Goal: Task Accomplishment & Management: Complete application form

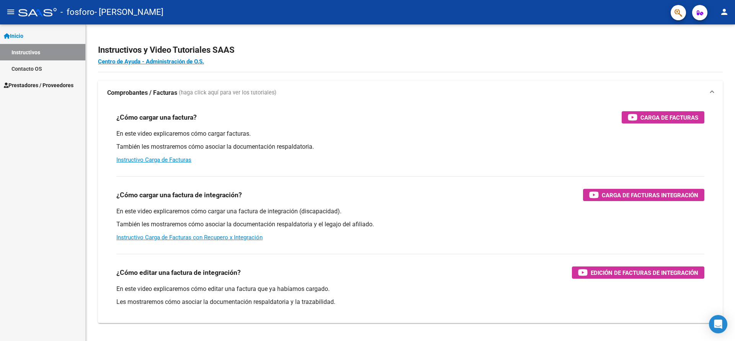
click at [36, 85] on span "Prestadores / Proveedores" at bounding box center [39, 85] width 70 height 8
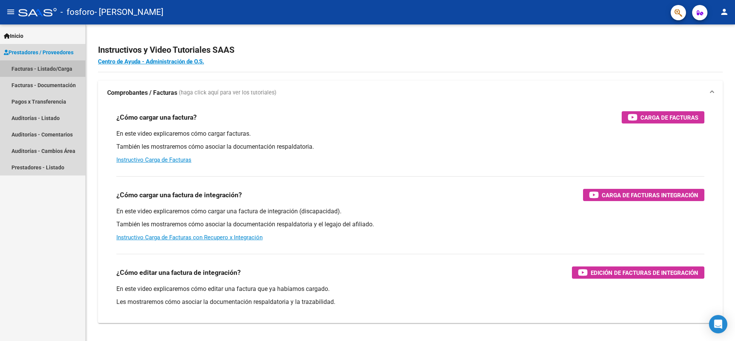
click at [45, 69] on link "Facturas - Listado/Carga" at bounding box center [42, 68] width 85 height 16
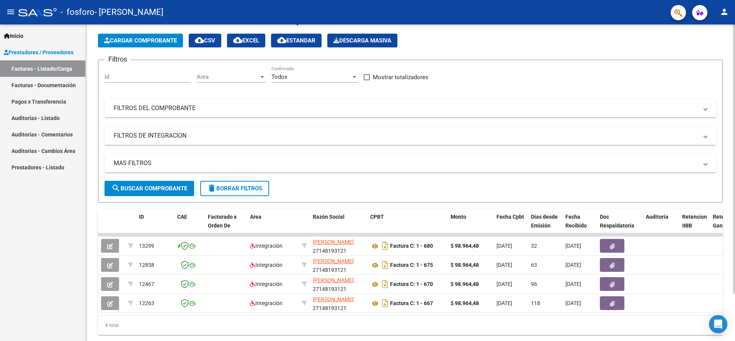
scroll to position [18, 0]
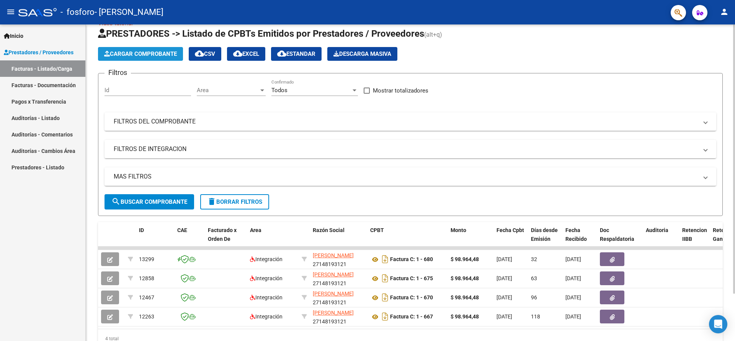
click at [152, 50] on button "Cargar Comprobante" at bounding box center [140, 54] width 85 height 14
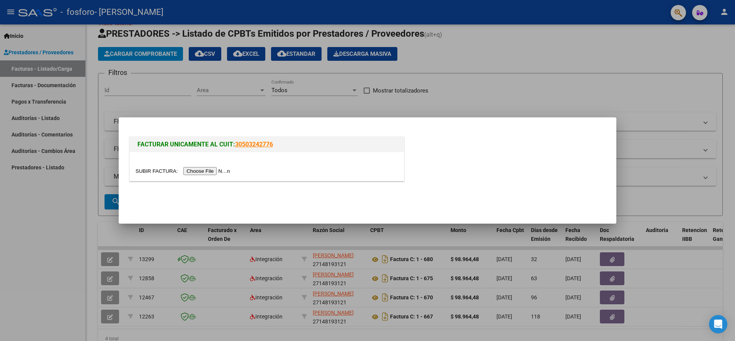
click at [224, 171] on input "file" at bounding box center [184, 171] width 97 height 8
click at [201, 172] on input "file" at bounding box center [184, 171] width 97 height 8
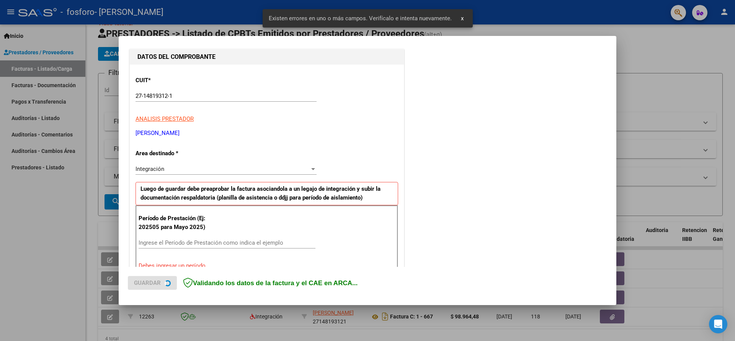
scroll to position [155, 0]
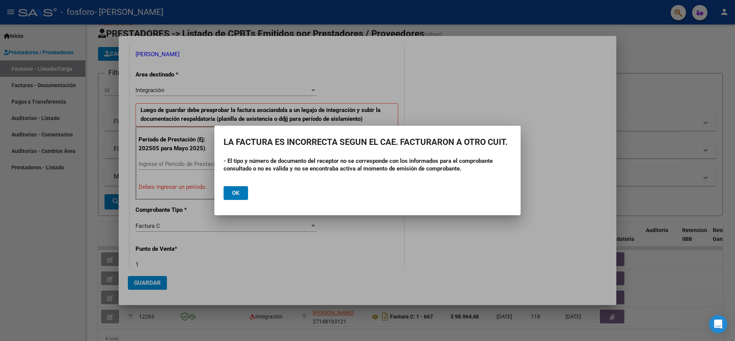
click at [239, 194] on span "Ok" at bounding box center [236, 193] width 8 height 7
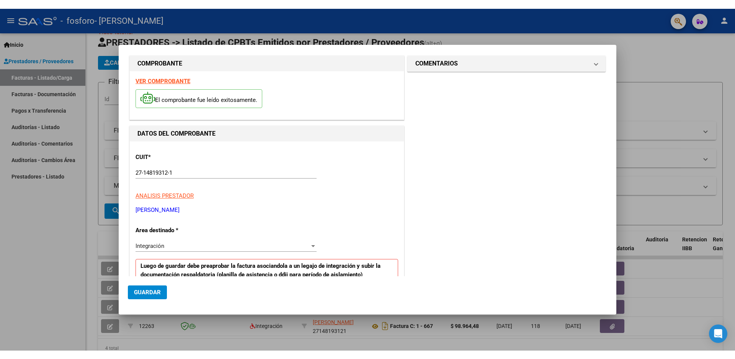
scroll to position [0, 0]
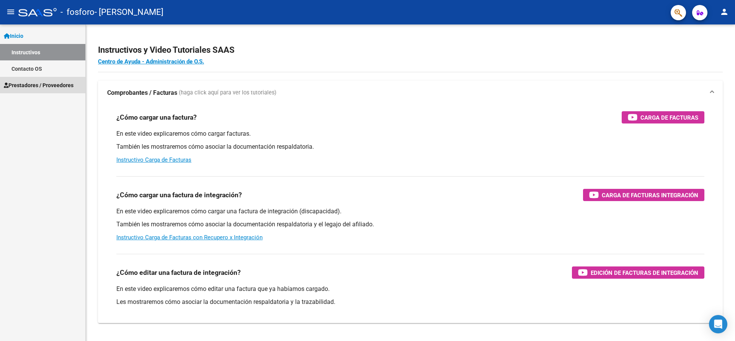
click at [28, 88] on span "Prestadores / Proveedores" at bounding box center [39, 85] width 70 height 8
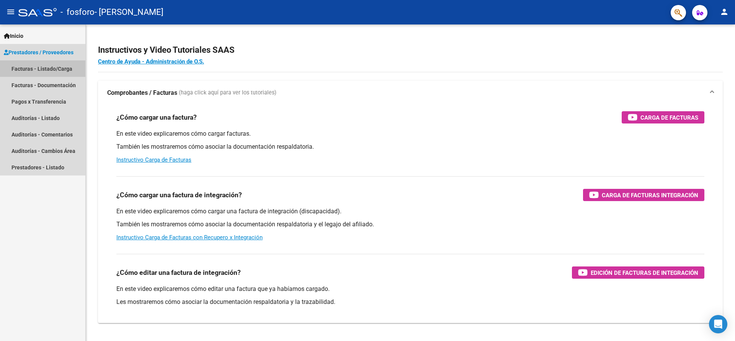
click at [42, 69] on link "Facturas - Listado/Carga" at bounding box center [42, 68] width 85 height 16
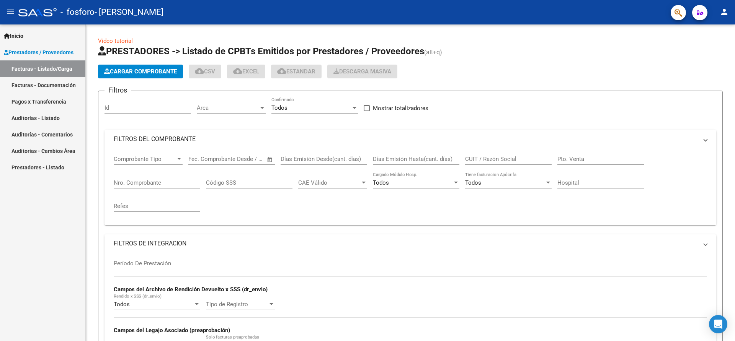
click at [42, 69] on link "Facturas - Listado/Carga" at bounding box center [42, 68] width 85 height 16
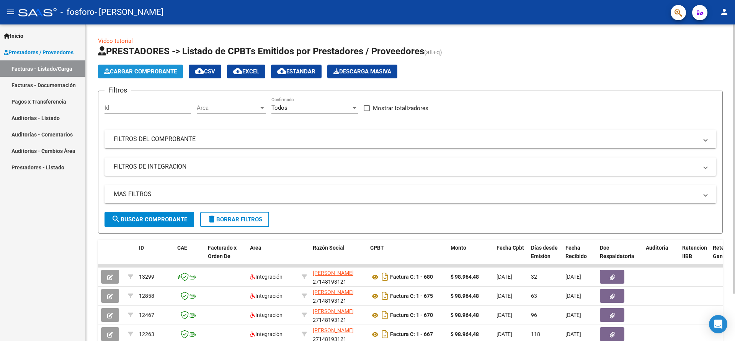
click at [128, 71] on span "Cargar Comprobante" at bounding box center [140, 71] width 73 height 7
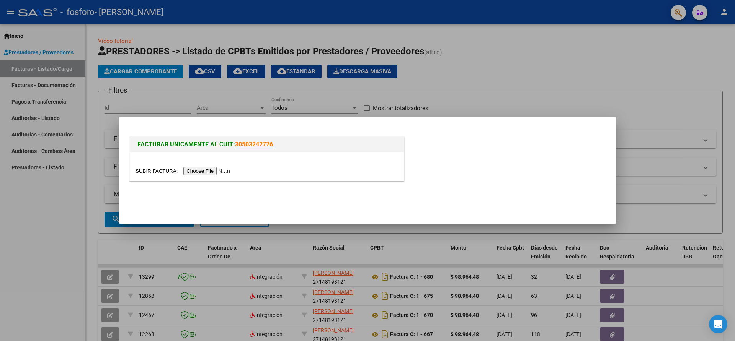
click at [232, 176] on div at bounding box center [267, 166] width 274 height 29
click at [217, 168] on input "file" at bounding box center [184, 171] width 97 height 8
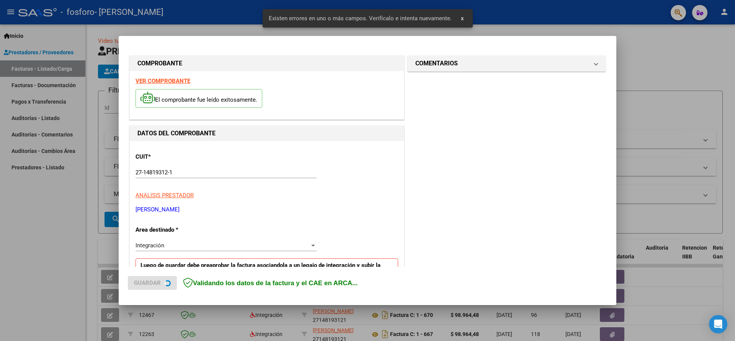
scroll to position [141, 0]
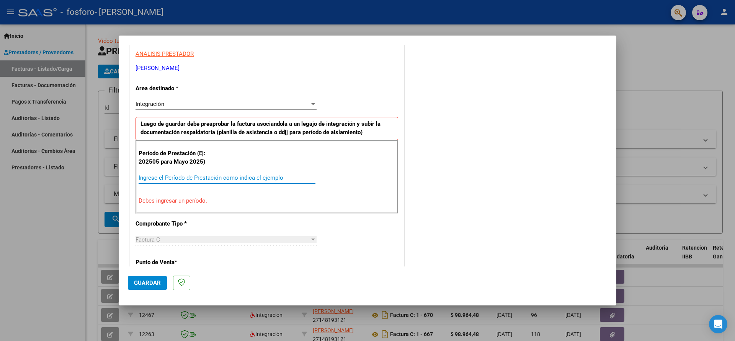
click at [187, 179] on input "Ingrese el Período de Prestación como indica el ejemplo" at bounding box center [227, 178] width 177 height 7
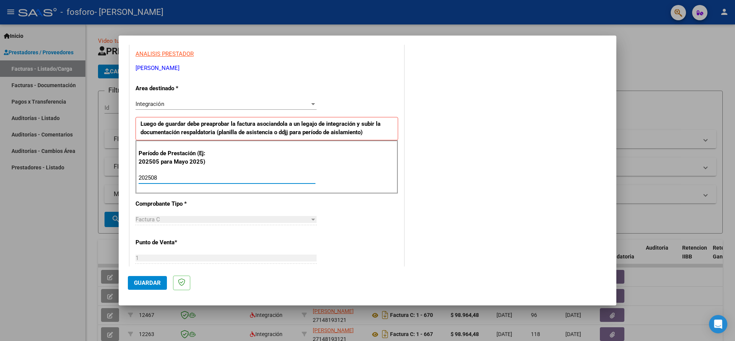
type input "202508"
click at [177, 219] on div "Factura C" at bounding box center [223, 219] width 174 height 7
click at [175, 222] on div "Factura C" at bounding box center [223, 219] width 174 height 7
click at [175, 243] on p "Punto de Venta *" at bounding box center [175, 243] width 79 height 9
click at [148, 258] on input "1" at bounding box center [226, 258] width 181 height 7
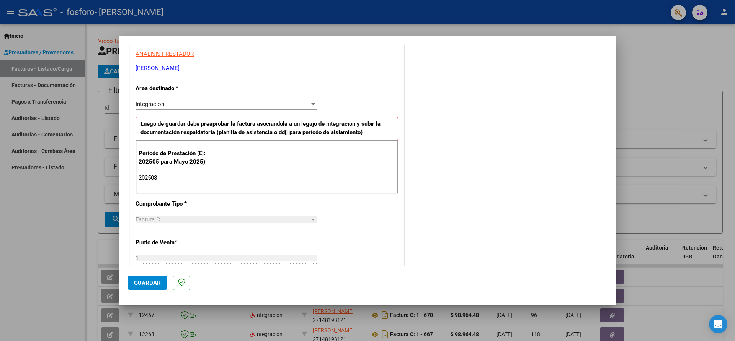
click at [206, 242] on p "Punto de Venta *" at bounding box center [175, 243] width 79 height 9
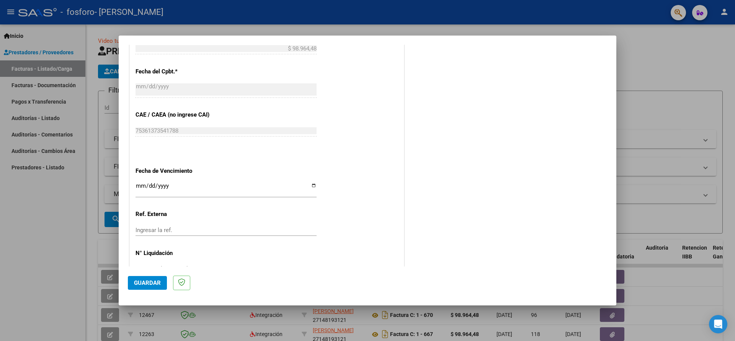
scroll to position [442, 0]
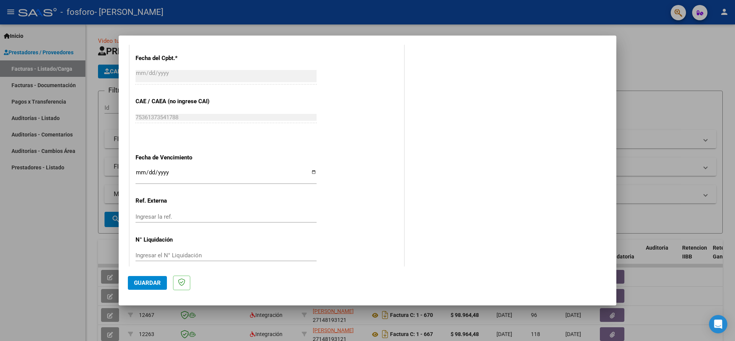
click at [186, 170] on input "Ingresar la fecha" at bounding box center [226, 176] width 181 height 12
click at [309, 170] on input "Ingresar la fecha" at bounding box center [226, 176] width 181 height 12
type input "[DATE]"
click at [158, 280] on span "Guardar" at bounding box center [147, 283] width 27 height 7
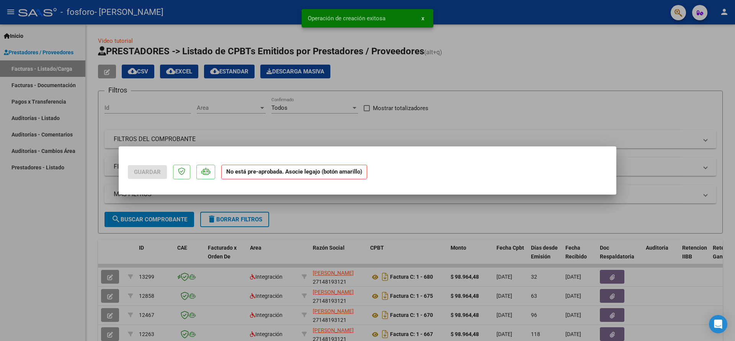
scroll to position [0, 0]
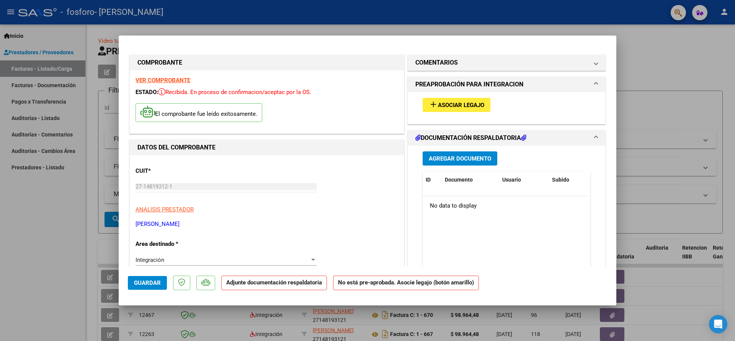
click at [455, 103] on span "Asociar Legajo" at bounding box center [461, 105] width 46 height 7
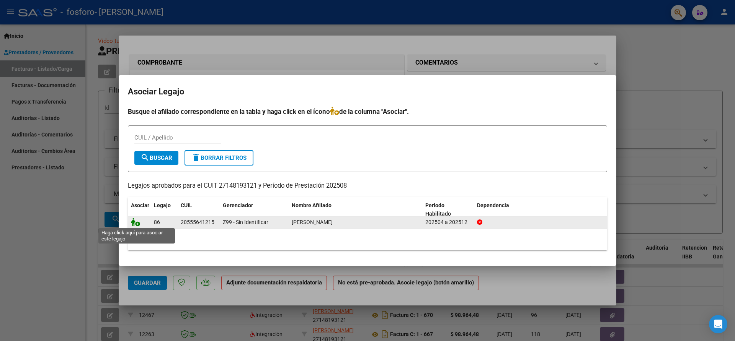
click at [136, 222] on icon at bounding box center [135, 222] width 9 height 8
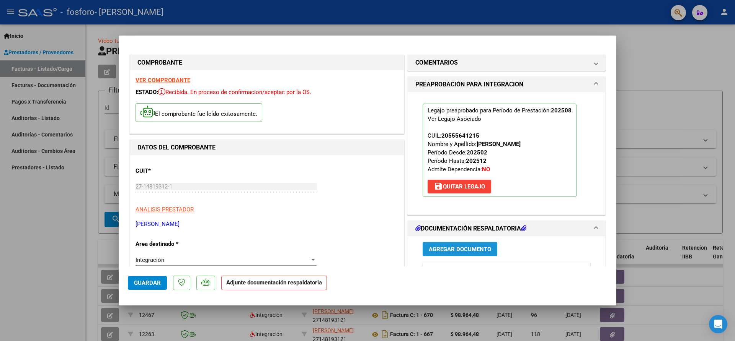
click at [447, 247] on span "Agregar Documento" at bounding box center [460, 249] width 62 height 7
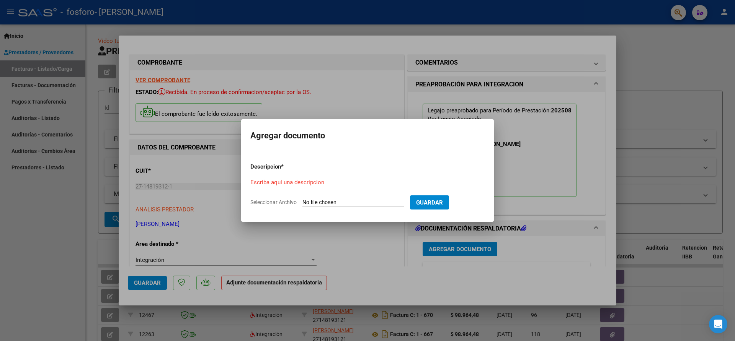
click at [323, 203] on input "Seleccionar Archivo" at bounding box center [352, 202] width 101 height 7
type input "C:\fakepath\asistencia firmada.pdf"
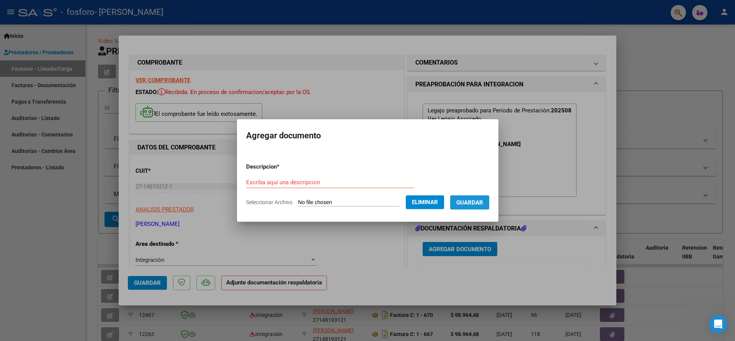
click at [463, 200] on span "Guardar" at bounding box center [469, 202] width 27 height 7
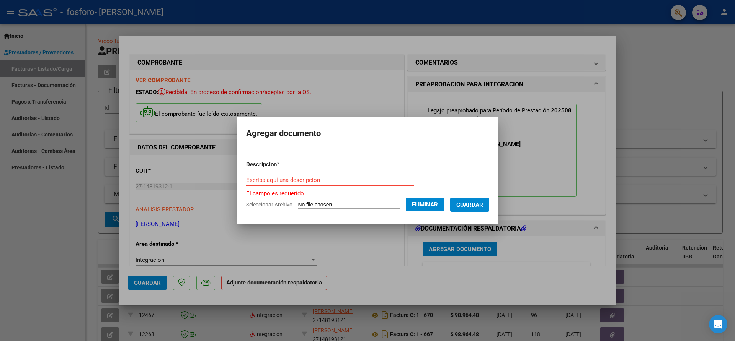
click at [278, 206] on span "Seleccionar Archivo" at bounding box center [269, 205] width 46 height 6
click at [266, 181] on div "Escriba aquí una descripcion" at bounding box center [330, 180] width 168 height 11
click at [267, 180] on input "Escriba aquí una descripcion" at bounding box center [330, 180] width 168 height 7
type input "asistencia firmada"
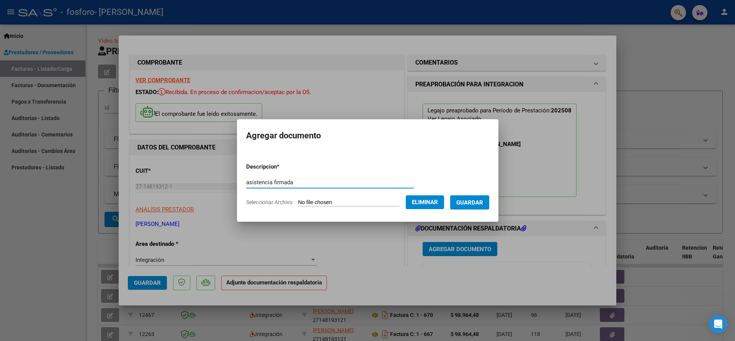
click at [463, 203] on span "Guardar" at bounding box center [469, 202] width 27 height 7
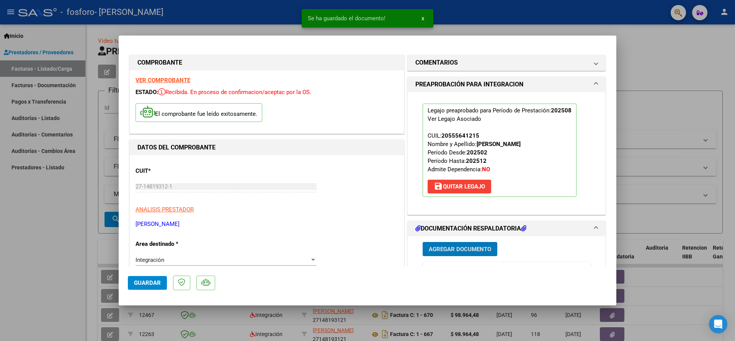
click at [452, 246] on span "Agregar Documento" at bounding box center [460, 249] width 62 height 7
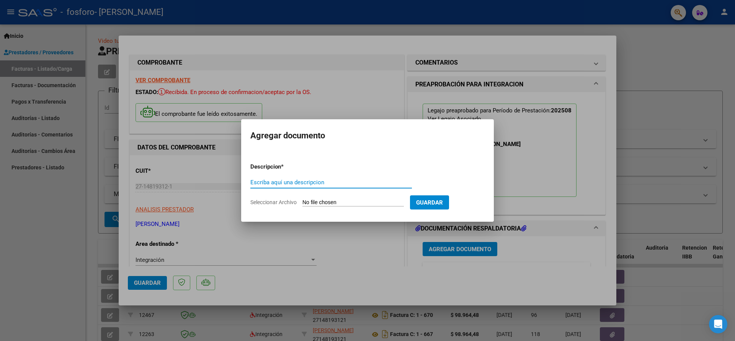
click at [333, 204] on input "Seleccionar Archivo" at bounding box center [352, 202] width 101 height 7
type input "C:\fakepath\prestador.pdf"
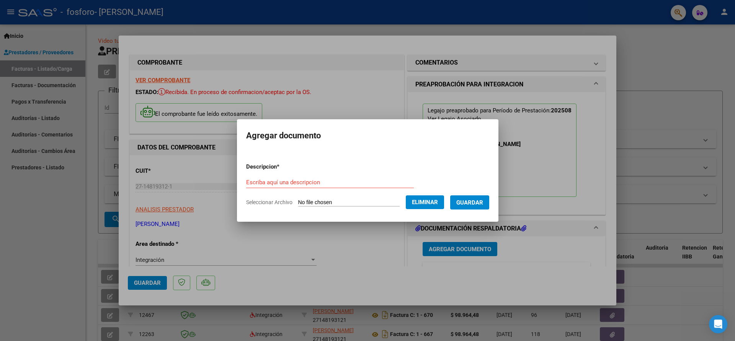
click at [264, 176] on form "Descripcion * Escriba aquí una descripcion Seleccionar Archivo Eliminar Guardar" at bounding box center [367, 185] width 243 height 56
click at [267, 184] on input "Escriba aquí una descripcion" at bounding box center [330, 182] width 168 height 7
type input "datos prestador"
click at [481, 209] on button "Guardar" at bounding box center [469, 203] width 39 height 14
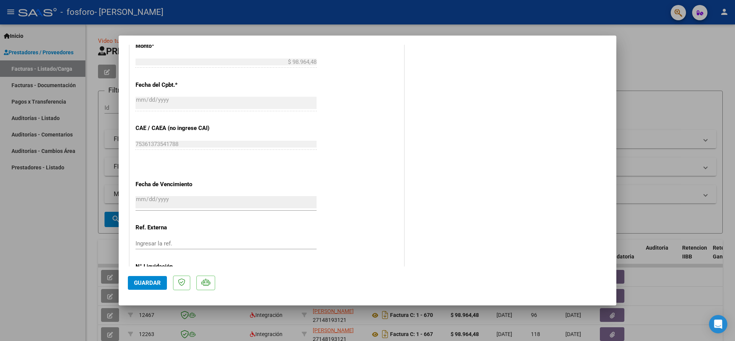
scroll to position [454, 0]
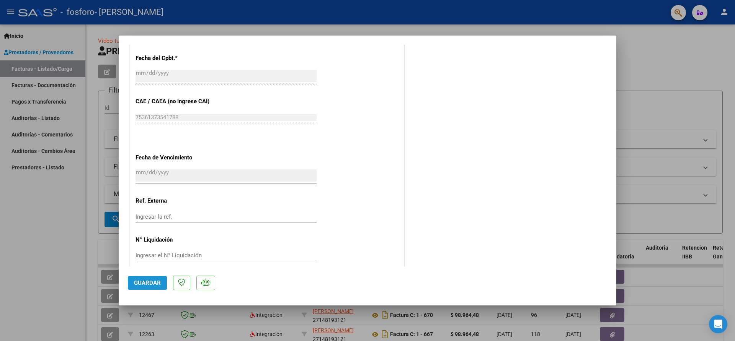
click at [152, 285] on span "Guardar" at bounding box center [147, 283] width 27 height 7
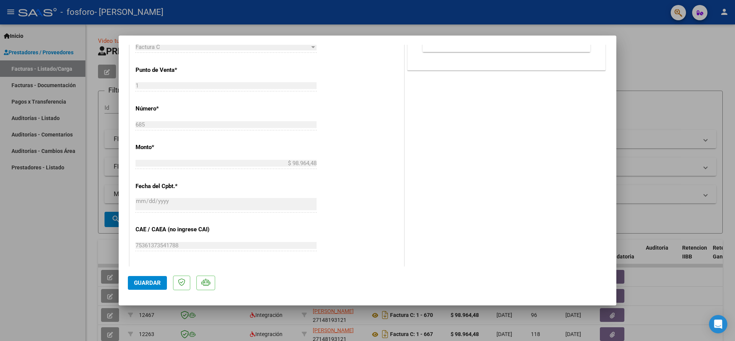
scroll to position [339, 0]
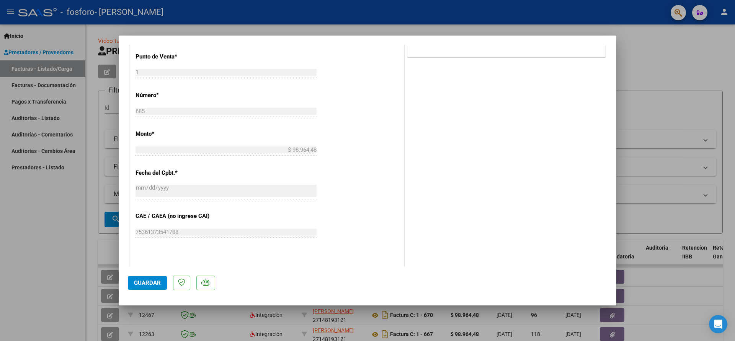
click at [75, 185] on div at bounding box center [367, 170] width 735 height 341
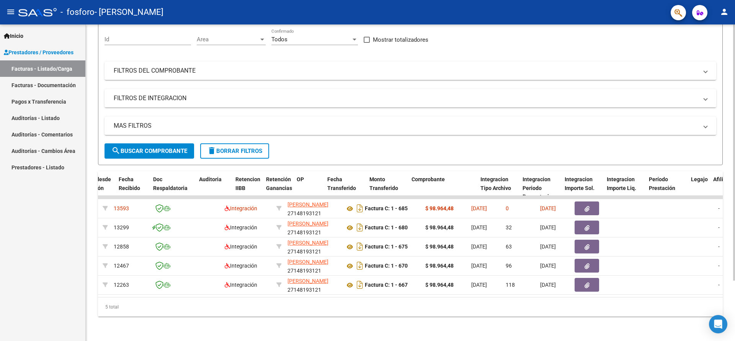
scroll to position [0, 0]
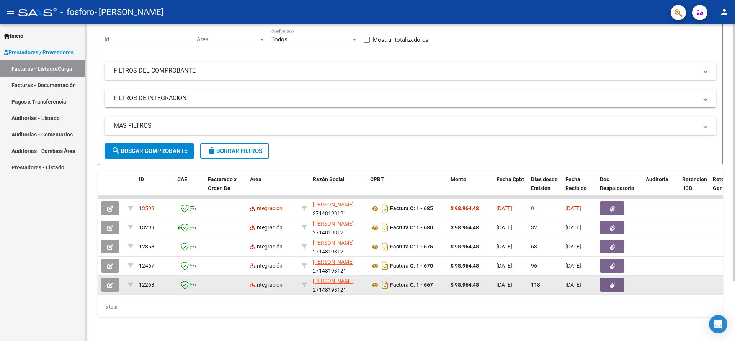
click at [179, 270] on datatable-scroller "13593 Integración [PERSON_NAME] 27148193121 Factura C: 1 - 685 $ 98.964,48 [DAT…" at bounding box center [410, 245] width 625 height 99
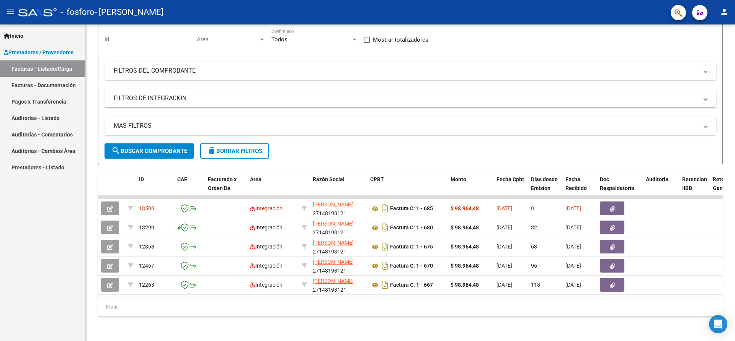
click at [33, 223] on div "Inicio Instructivos Contacto OS Prestadores / Proveedores Facturas - Listado/Ca…" at bounding box center [42, 183] width 85 height 317
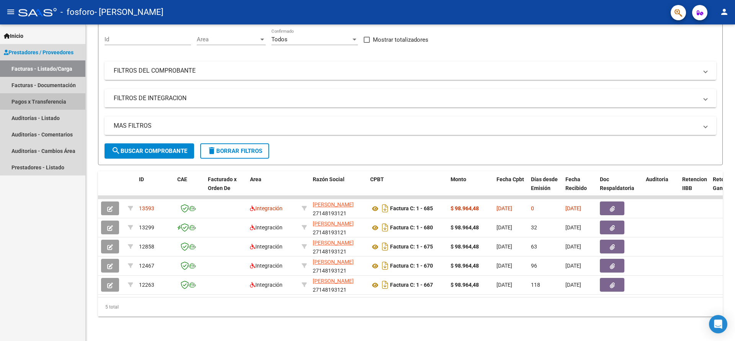
click at [62, 100] on link "Pagos x Transferencia" at bounding box center [42, 101] width 85 height 16
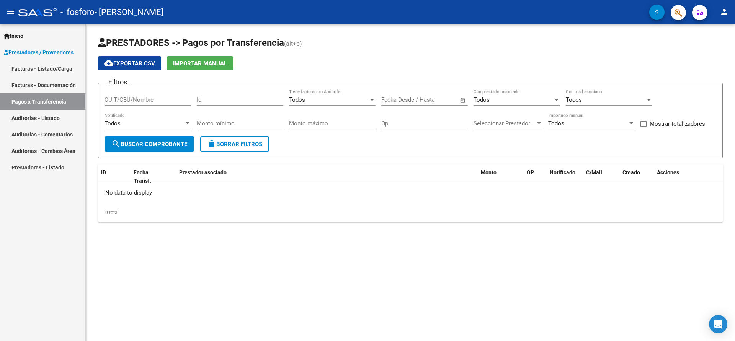
click at [116, 101] on input "CUIT/CBU/Nombre" at bounding box center [148, 99] width 87 height 7
type input "27148193121"
click at [148, 144] on span "search Buscar Comprobante" at bounding box center [149, 144] width 76 height 7
click at [460, 101] on span "Open calendar" at bounding box center [463, 100] width 18 height 18
click at [467, 123] on span "Previous month" at bounding box center [469, 121] width 15 height 15
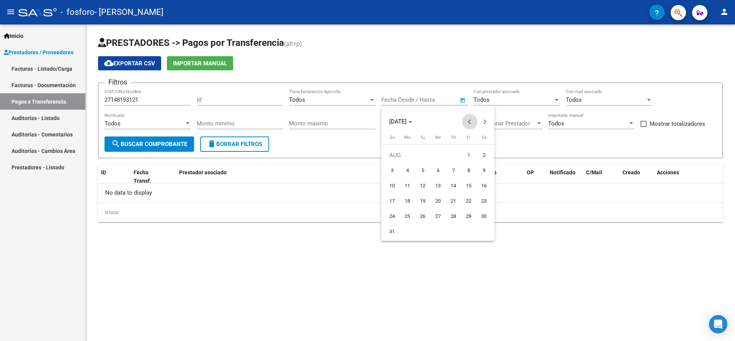
click at [467, 123] on span "Previous month" at bounding box center [469, 121] width 15 height 15
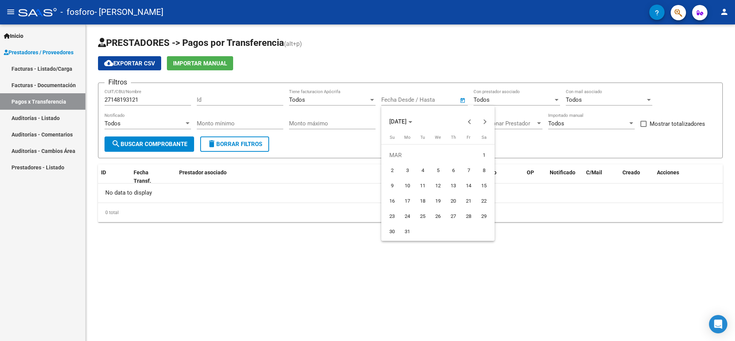
click at [482, 156] on span "1" at bounding box center [484, 156] width 14 height 14
type input "[DATE]"
click at [426, 100] on div at bounding box center [367, 170] width 735 height 341
click at [426, 100] on input "text" at bounding box center [423, 99] width 37 height 7
click at [485, 122] on button "Next month" at bounding box center [484, 121] width 15 height 15
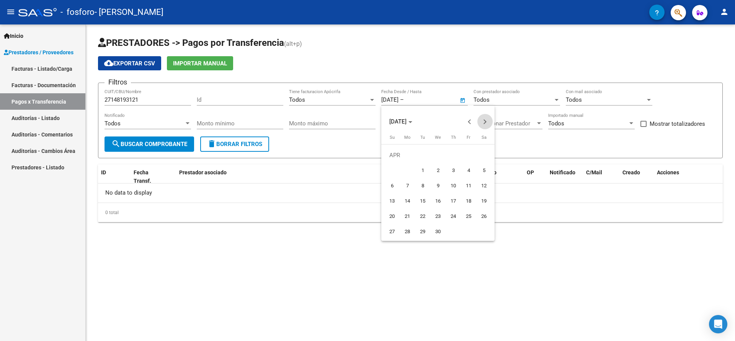
click at [485, 122] on button "Next month" at bounding box center [484, 121] width 15 height 15
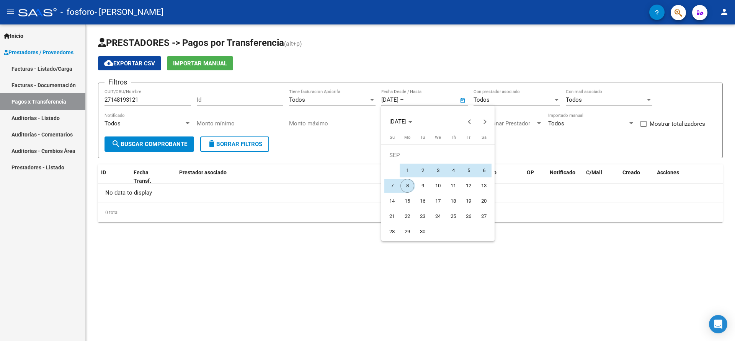
click at [410, 185] on span "8" at bounding box center [407, 186] width 14 height 14
type input "[DATE]"
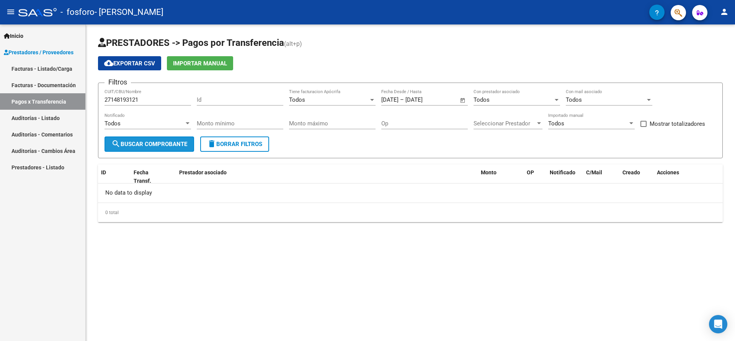
click at [174, 149] on button "search Buscar Comprobante" at bounding box center [150, 144] width 90 height 15
click at [187, 124] on div at bounding box center [188, 124] width 4 height 2
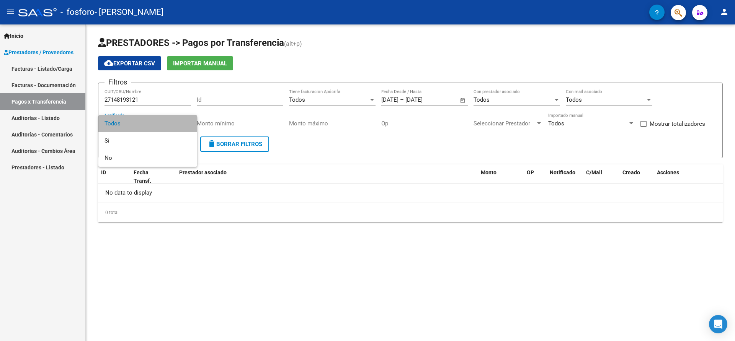
click at [181, 126] on span "Todos" at bounding box center [148, 123] width 87 height 17
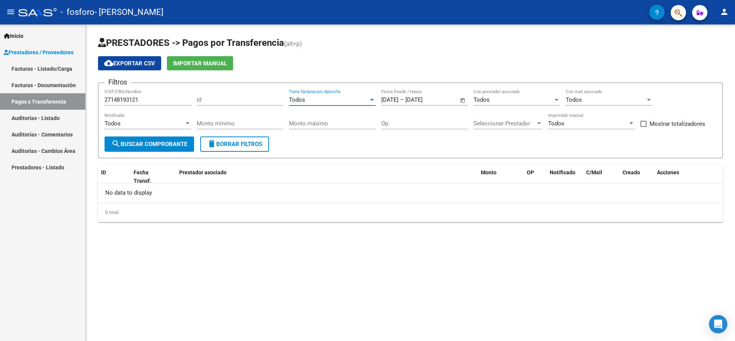
click at [371, 101] on div at bounding box center [372, 100] width 7 height 6
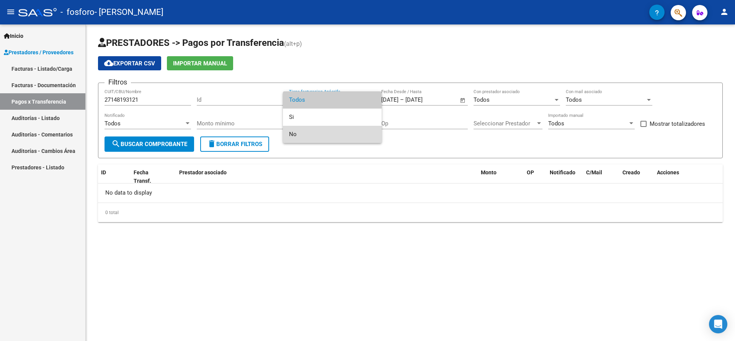
click at [318, 135] on span "No" at bounding box center [332, 134] width 87 height 17
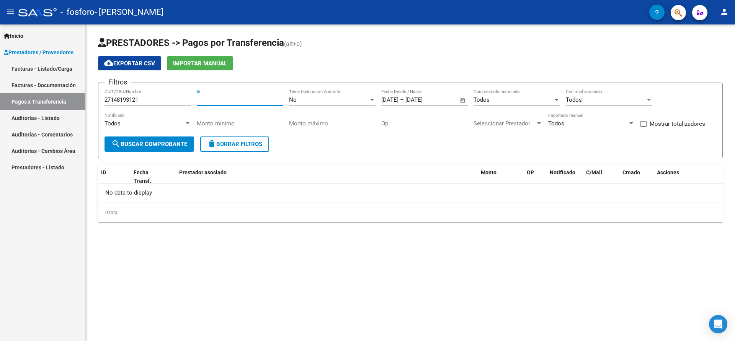
click at [215, 103] on input "Id" at bounding box center [240, 99] width 87 height 7
click at [260, 118] on div "Monto mínimo" at bounding box center [240, 121] width 87 height 16
drag, startPoint x: 392, startPoint y: 149, endPoint x: 400, endPoint y: 147, distance: 8.3
click at [393, 149] on form "Filtros 27148193121 CUIT/CBU/Nombre Id No Tiene facturacion Apócrifa [DATE] [DA…" at bounding box center [410, 121] width 625 height 76
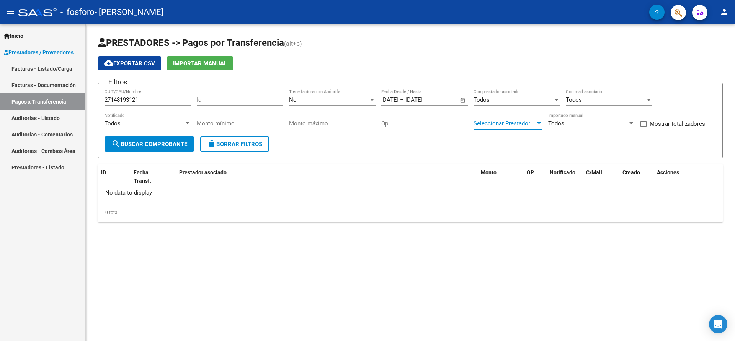
click at [541, 126] on div at bounding box center [539, 124] width 7 height 6
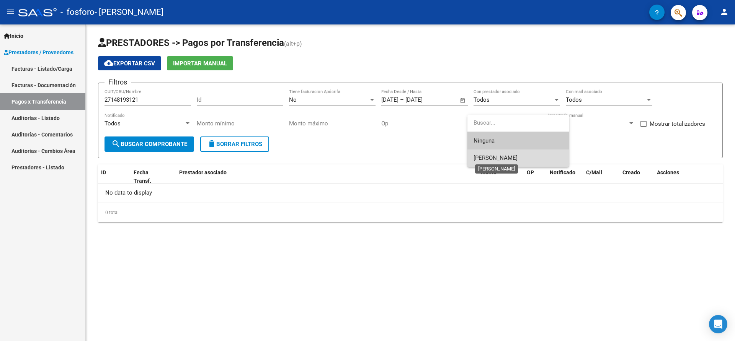
click at [518, 161] on span "[PERSON_NAME]" at bounding box center [496, 158] width 44 height 7
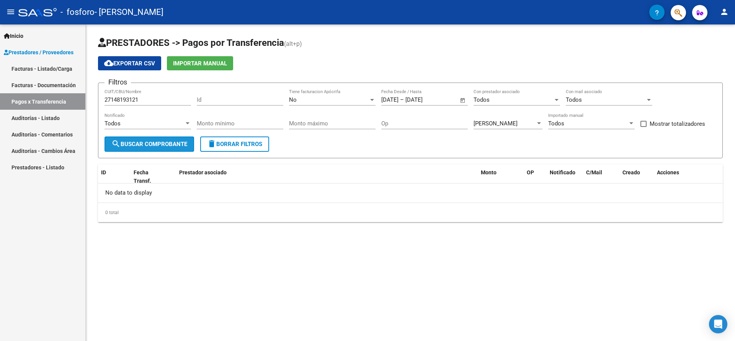
click at [127, 145] on span "search Buscar Comprobante" at bounding box center [149, 144] width 76 height 7
click at [643, 124] on span at bounding box center [643, 124] width 6 height 6
click at [643, 127] on input "Mostrar totalizadores" at bounding box center [643, 127] width 0 height 0
checkbox input "true"
click at [143, 148] on button "search Buscar Comprobante" at bounding box center [150, 144] width 90 height 15
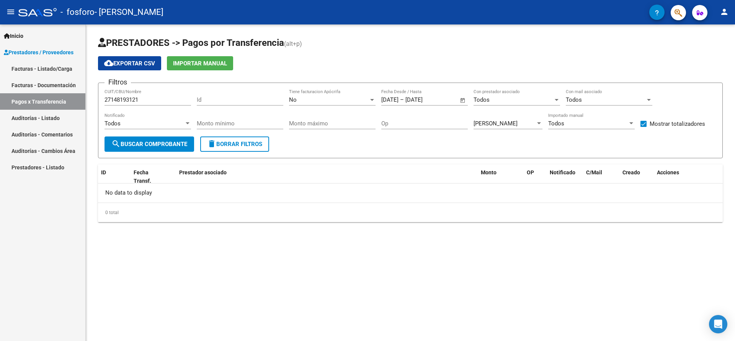
click at [74, 85] on link "Facturas - Documentación" at bounding box center [42, 85] width 85 height 16
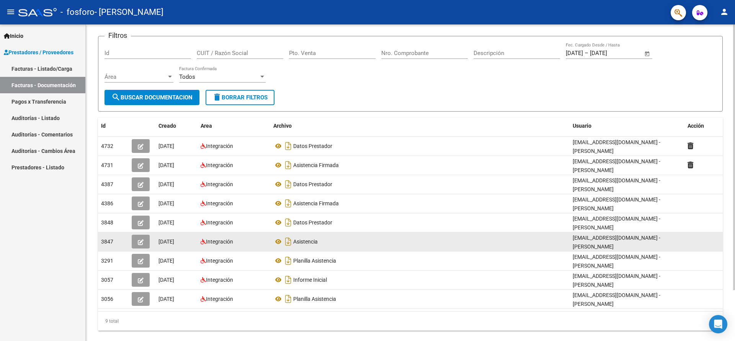
scroll to position [60, 0]
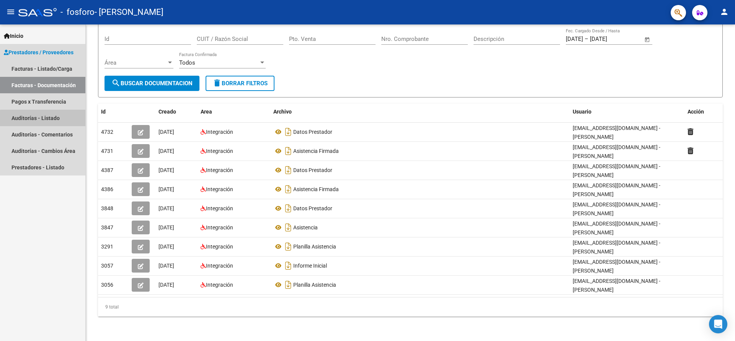
click at [52, 121] on link "Auditorías - Listado" at bounding box center [42, 118] width 85 height 16
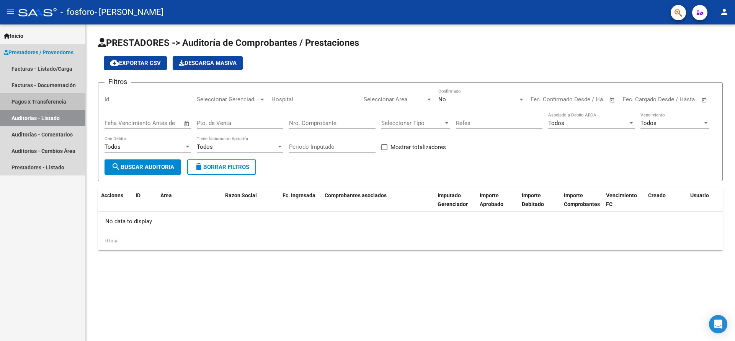
click at [54, 101] on link "Pagos x Transferencia" at bounding box center [42, 101] width 85 height 16
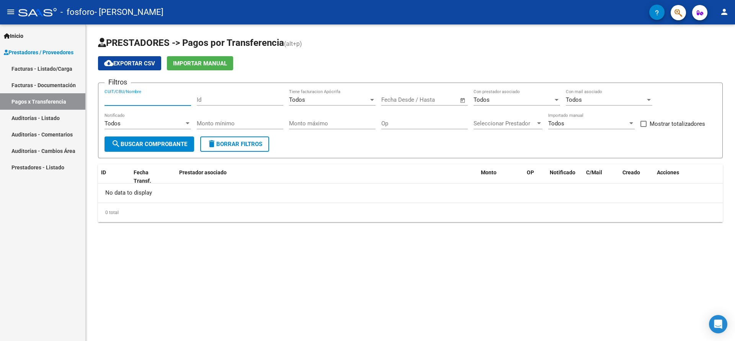
click at [123, 103] on input "CUIT/CBU/Nombre" at bounding box center [148, 99] width 87 height 7
click at [511, 128] on div "Seleccionar Prestador Seleccionar Prestador" at bounding box center [508, 121] width 69 height 16
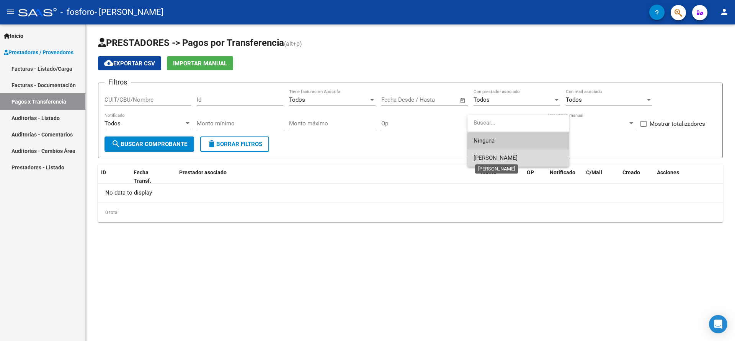
click at [515, 157] on span "[PERSON_NAME]" at bounding box center [496, 158] width 44 height 7
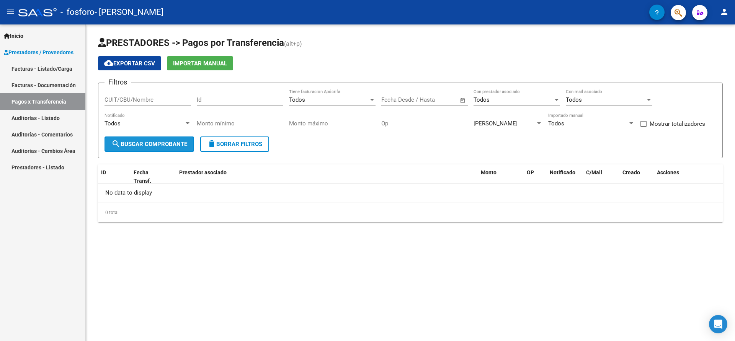
click at [144, 145] on span "search Buscar Comprobante" at bounding box center [149, 144] width 76 height 7
click at [222, 66] on span "Importar Manual" at bounding box center [200, 63] width 54 height 7
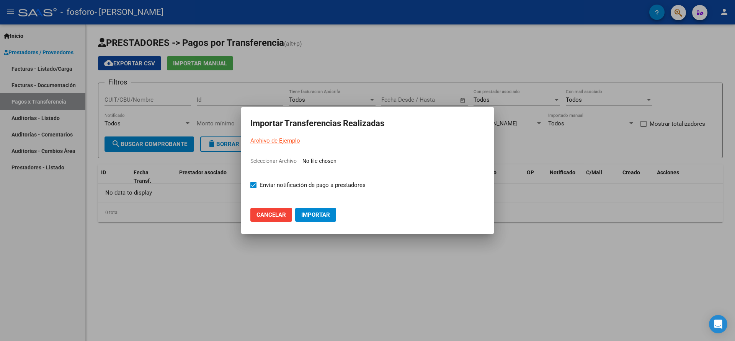
click at [284, 213] on span "Cancelar" at bounding box center [270, 215] width 29 height 7
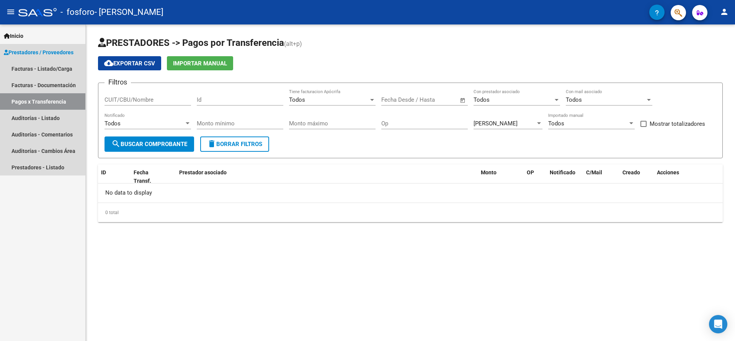
click at [42, 49] on span "Prestadores / Proveedores" at bounding box center [39, 52] width 70 height 8
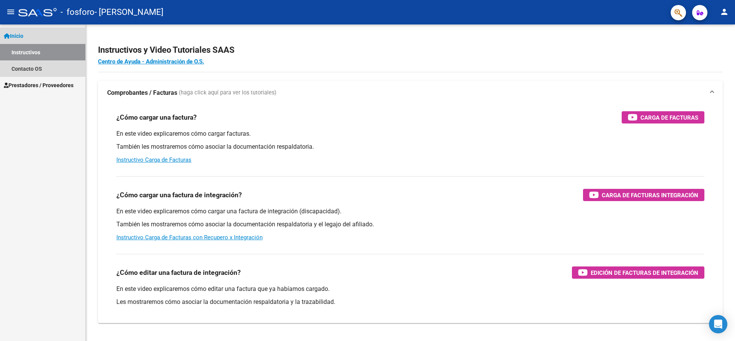
click at [38, 37] on link "Inicio" at bounding box center [42, 36] width 85 height 16
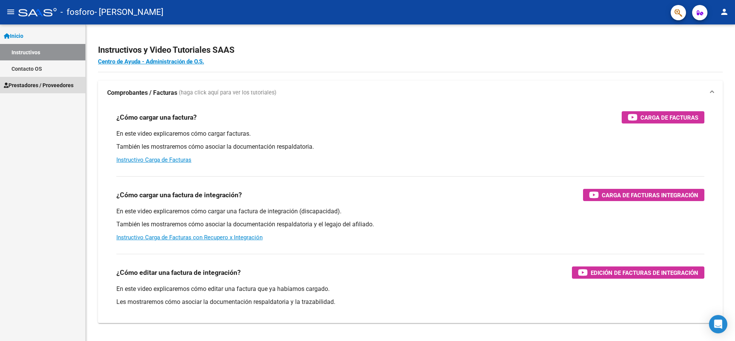
click at [48, 82] on span "Prestadores / Proveedores" at bounding box center [39, 85] width 70 height 8
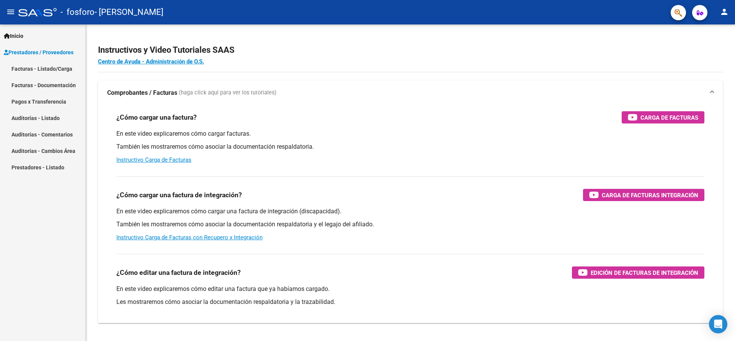
click at [49, 71] on link "Facturas - Listado/Carga" at bounding box center [42, 68] width 85 height 16
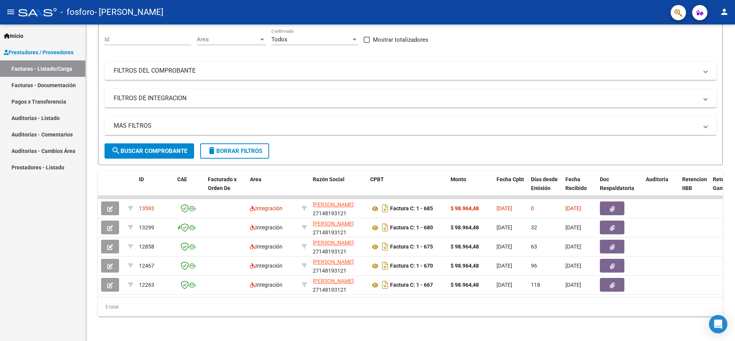
click at [64, 37] on link "Inicio" at bounding box center [42, 36] width 85 height 16
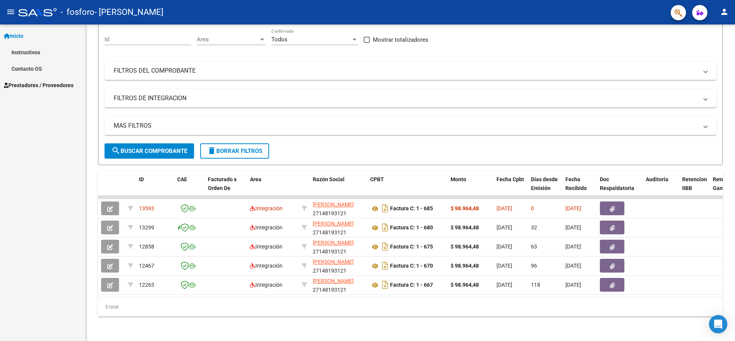
click at [727, 11] on mat-icon "person" at bounding box center [724, 11] width 9 height 9
click at [718, 49] on button "exit_to_app Salir" at bounding box center [708, 50] width 47 height 18
